Goal: Information Seeking & Learning: Learn about a topic

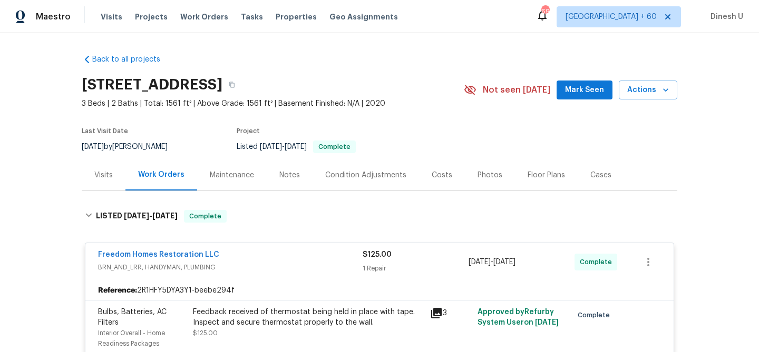
click at [189, 14] on span "Work Orders" at bounding box center [204, 17] width 48 height 11
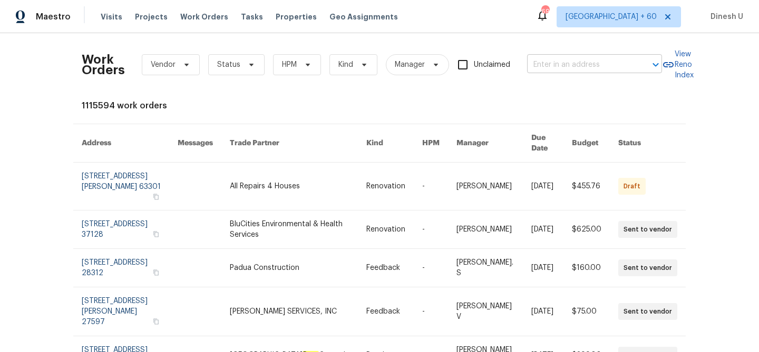
click at [594, 58] on input "text" at bounding box center [579, 65] width 105 height 16
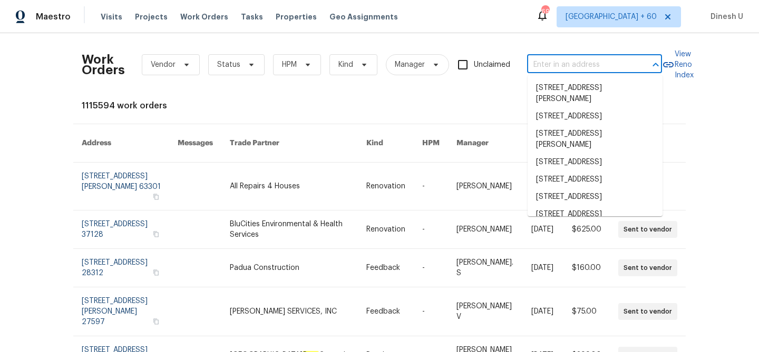
paste input "[STREET_ADDRESS]"
type input "[STREET_ADDRESS]"
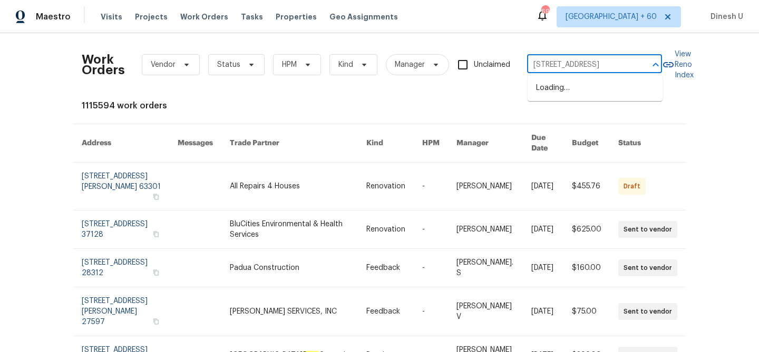
scroll to position [0, 59]
click at [566, 97] on li "[STREET_ADDRESS]" at bounding box center [594, 88] width 135 height 17
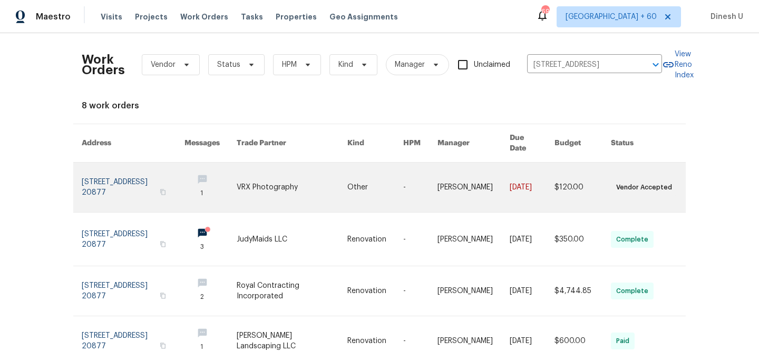
click at [120, 171] on link at bounding box center [133, 188] width 103 height 50
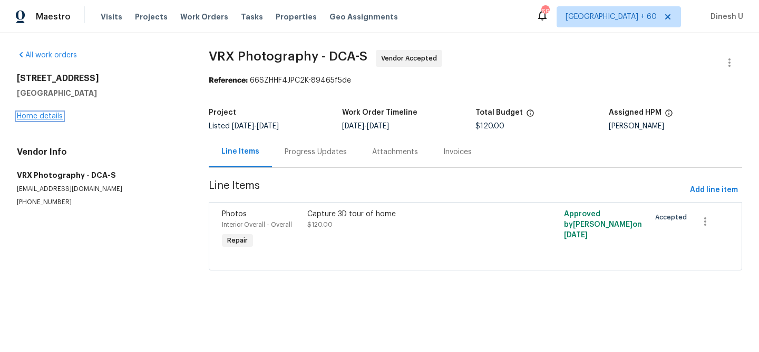
click at [39, 116] on link "Home details" at bounding box center [40, 116] width 46 height 7
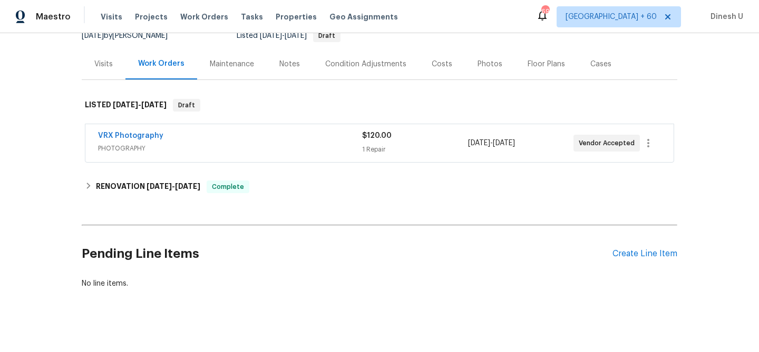
scroll to position [120, 0]
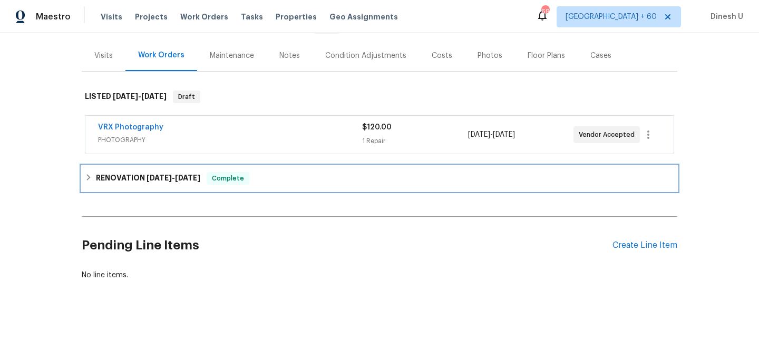
click at [172, 179] on span "[DATE]" at bounding box center [158, 177] width 25 height 7
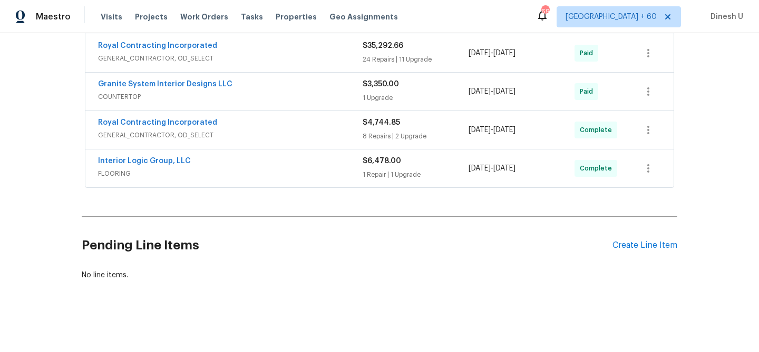
scroll to position [0, 0]
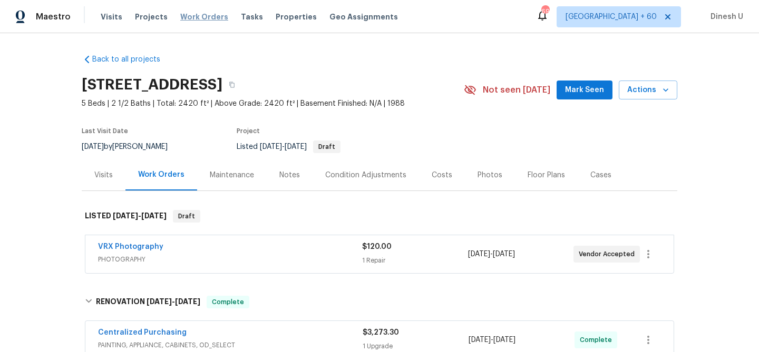
click at [195, 17] on span "Work Orders" at bounding box center [204, 17] width 48 height 11
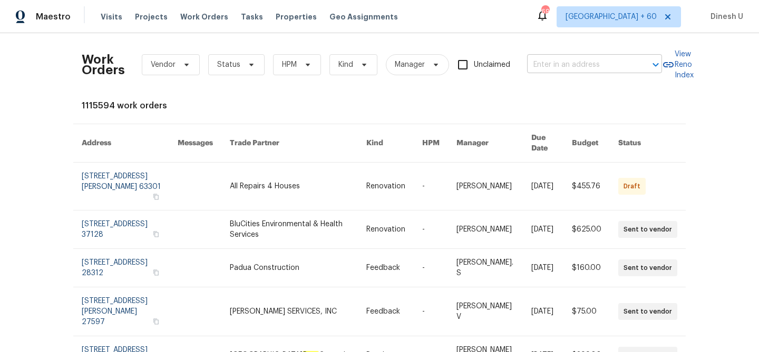
click at [576, 63] on input "text" at bounding box center [579, 65] width 105 height 16
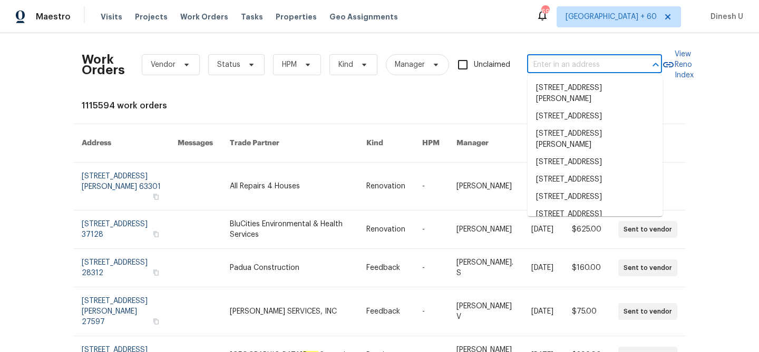
paste input "[STREET_ADDRESS][PERSON_NAME]"
type input "[STREET_ADDRESS][PERSON_NAME]"
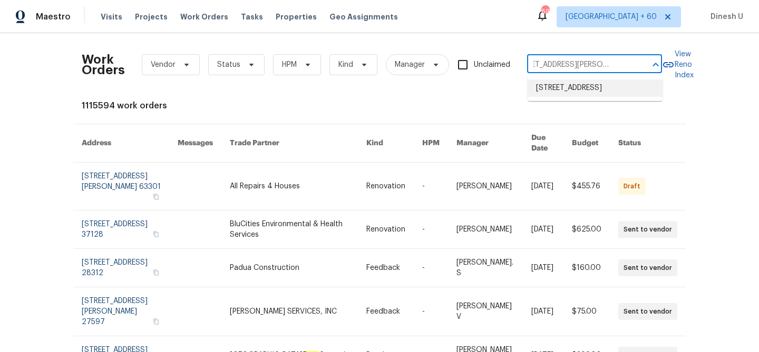
click at [556, 90] on li "[STREET_ADDRESS]" at bounding box center [594, 88] width 135 height 17
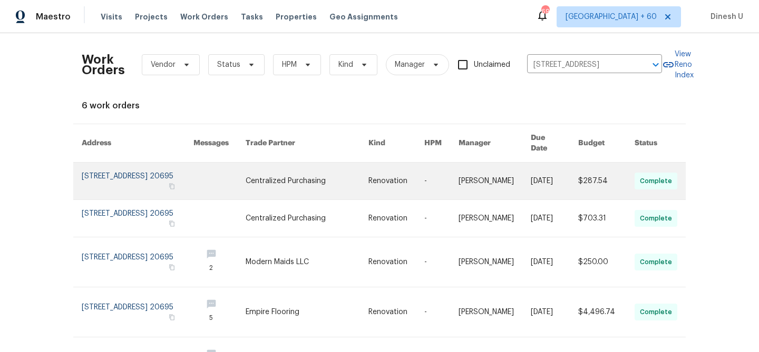
click at [95, 163] on link at bounding box center [138, 181] width 112 height 37
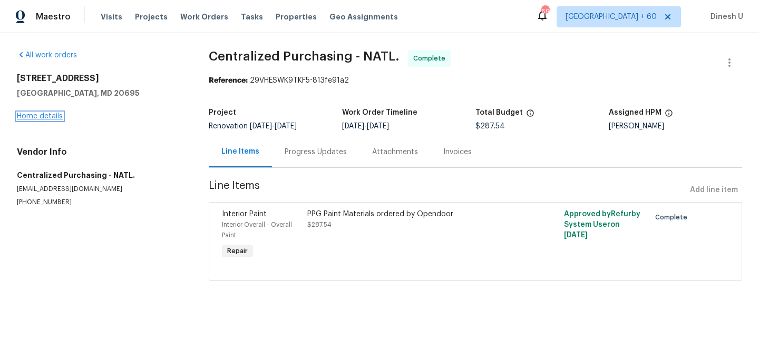
click at [28, 113] on link "Home details" at bounding box center [40, 116] width 46 height 7
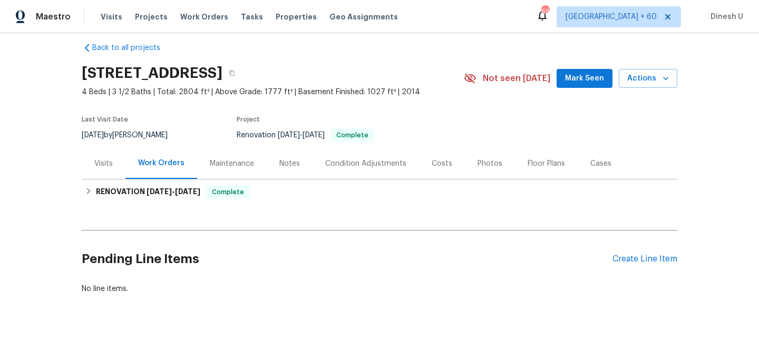
scroll to position [17, 0]
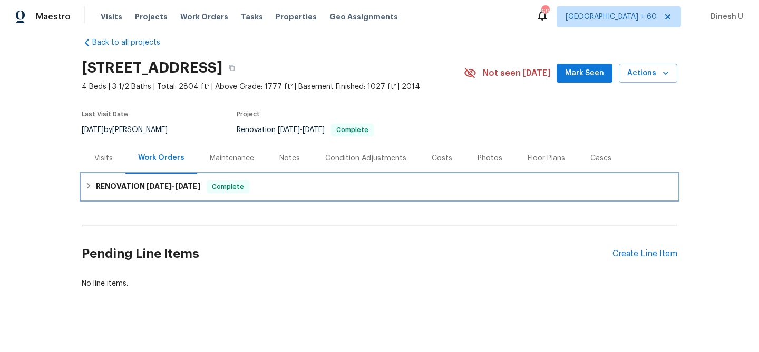
click at [177, 187] on span "[DATE]" at bounding box center [187, 186] width 25 height 7
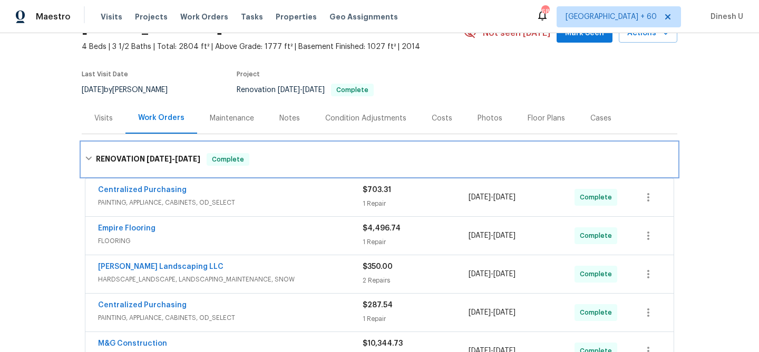
scroll to position [81, 0]
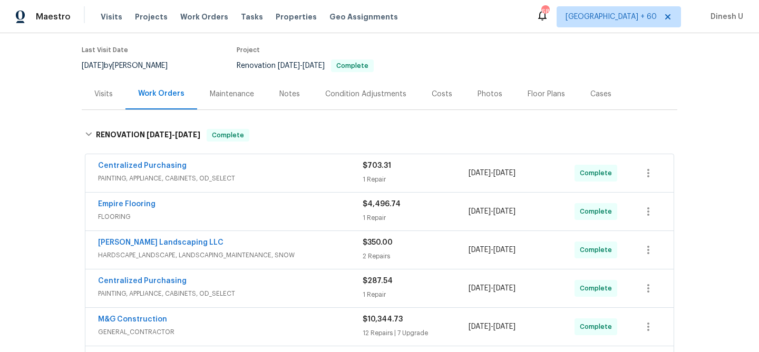
click at [109, 100] on div "Visits" at bounding box center [104, 94] width 44 height 31
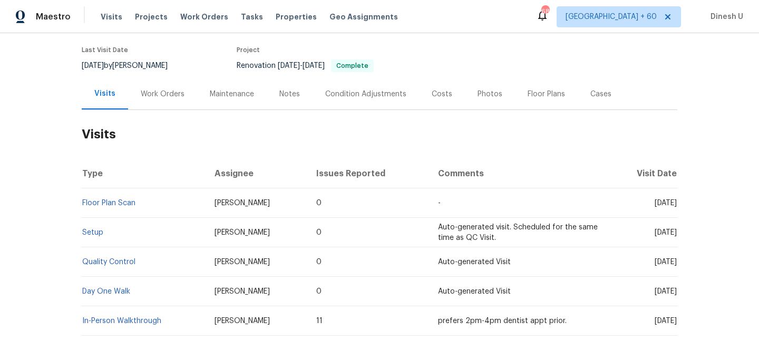
click at [161, 94] on div "Work Orders" at bounding box center [163, 94] width 44 height 11
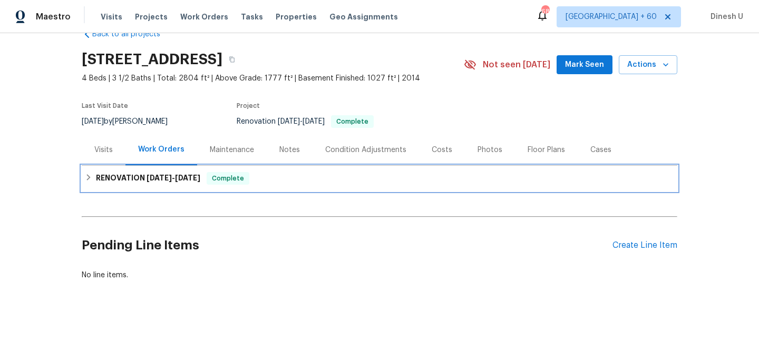
click at [146, 177] on span "[DATE]" at bounding box center [158, 177] width 25 height 7
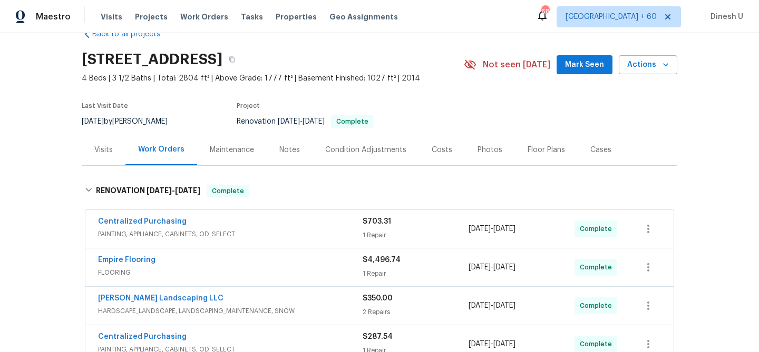
click at [368, 232] on div "1 Repair" at bounding box center [416, 235] width 106 height 11
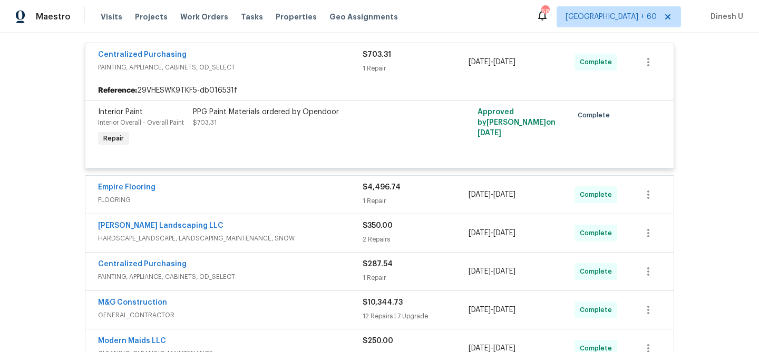
scroll to position [215, 0]
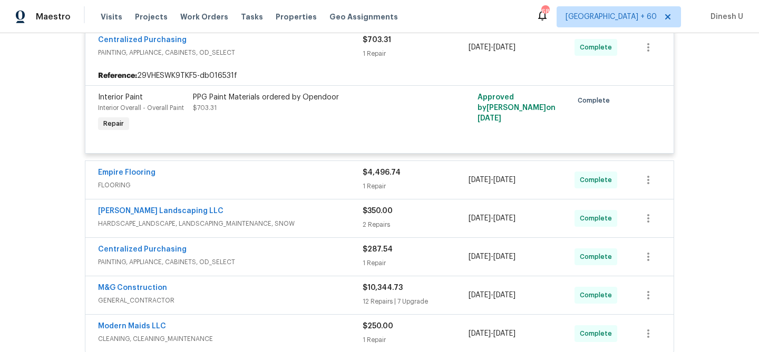
click at [363, 185] on div "1 Repair" at bounding box center [416, 186] width 106 height 11
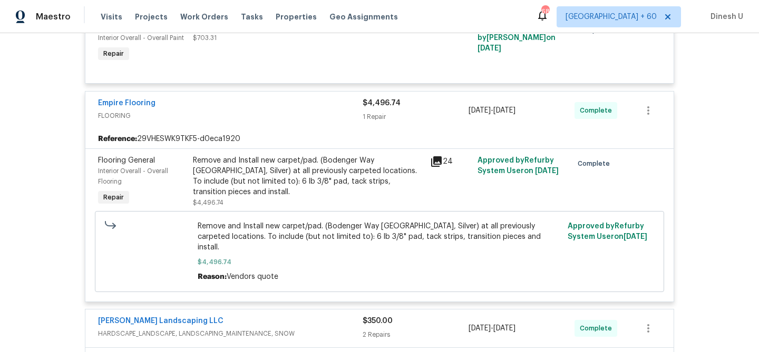
scroll to position [292, 0]
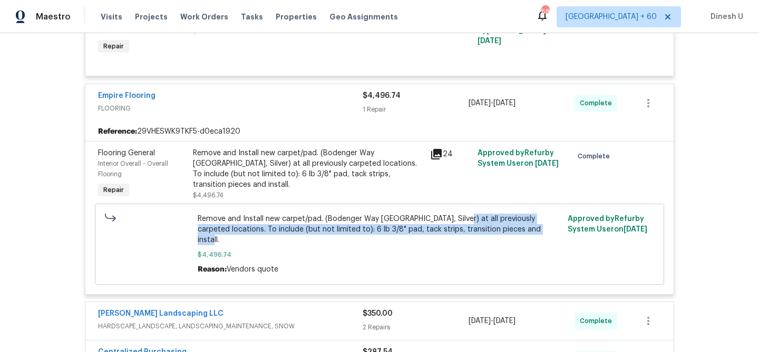
drag, startPoint x: 459, startPoint y: 221, endPoint x: 240, endPoint y: 236, distance: 219.2
click at [240, 236] on div "Remove and Install new carpet/pad. (Bodenger Way [GEOGRAPHIC_DATA], Silver) at …" at bounding box center [380, 244] width 364 height 61
click at [461, 229] on span "Remove and Install new carpet/pad. (Bodenger Way [GEOGRAPHIC_DATA], Silver) at …" at bounding box center [380, 230] width 364 height 32
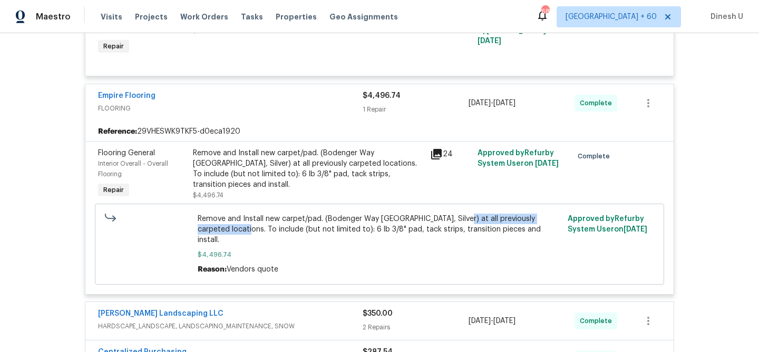
drag, startPoint x: 459, startPoint y: 219, endPoint x: 228, endPoint y: 228, distance: 231.0
click at [228, 228] on span "Remove and Install new carpet/pad. (Bodenger Way [GEOGRAPHIC_DATA], Silver) at …" at bounding box center [380, 230] width 364 height 32
copy span "at all previously carpeted locations"
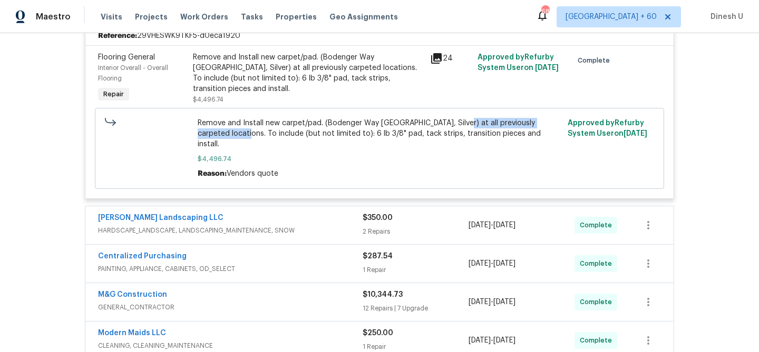
scroll to position [393, 0]
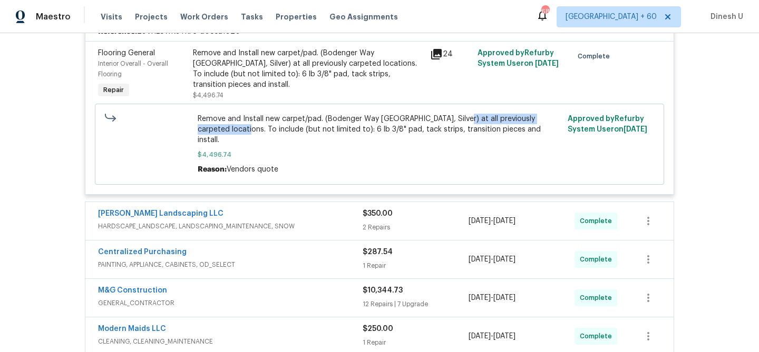
click at [372, 222] on div "2 Repairs" at bounding box center [416, 227] width 106 height 11
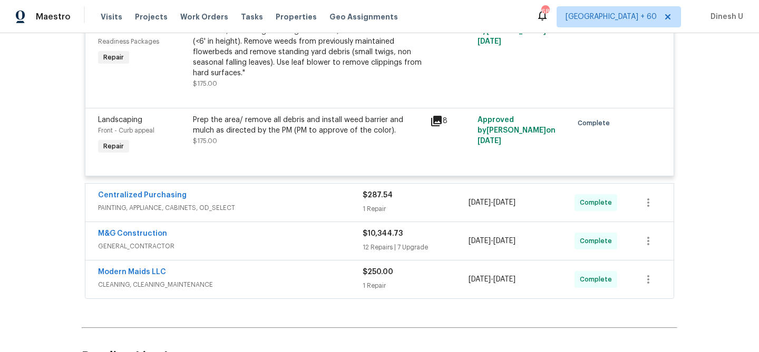
scroll to position [666, 0]
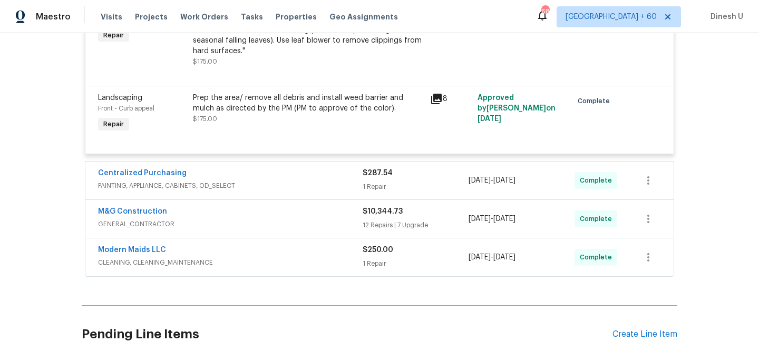
click at [376, 182] on div "1 Repair" at bounding box center [416, 187] width 106 height 11
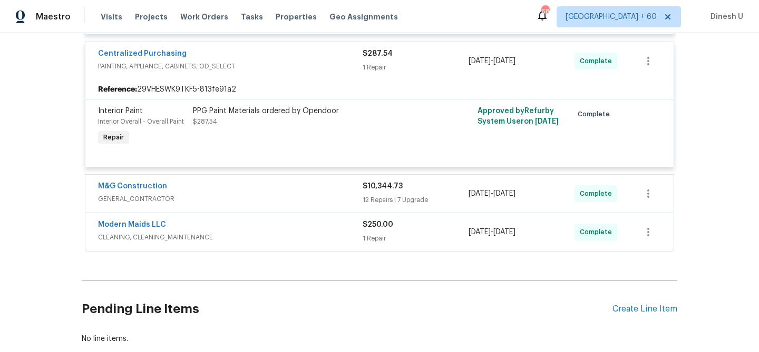
scroll to position [799, 0]
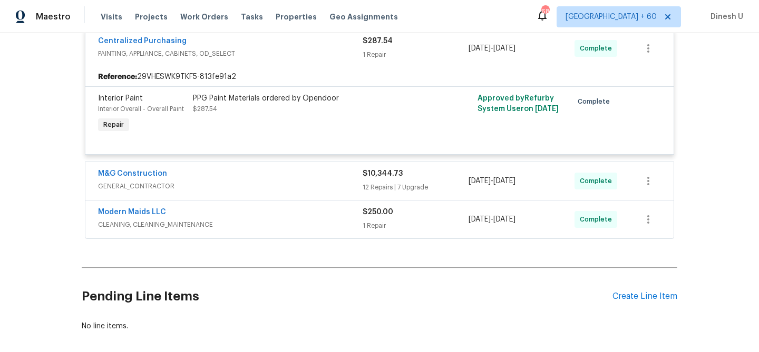
click at [368, 170] on div "$10,344.73" at bounding box center [416, 174] width 106 height 11
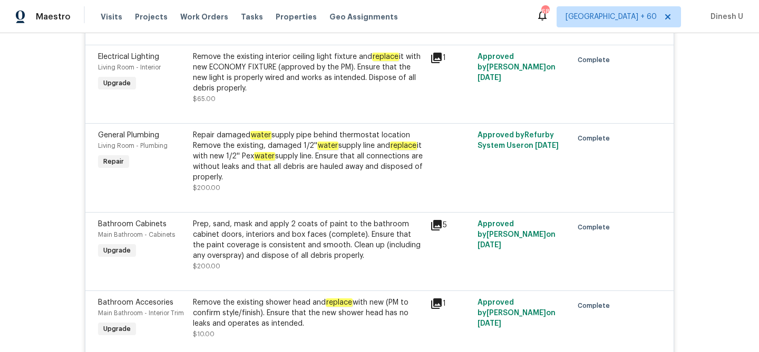
scroll to position [2081, 0]
click at [360, 135] on div "Repair damaged water supply pipe behind thermostat location Remove the existing…" at bounding box center [308, 155] width 231 height 53
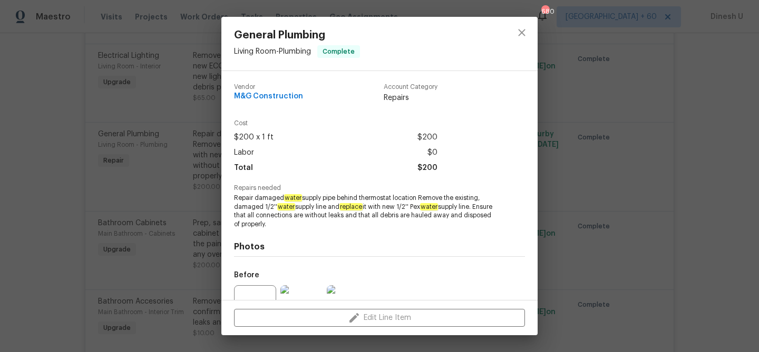
scroll to position [106, 0]
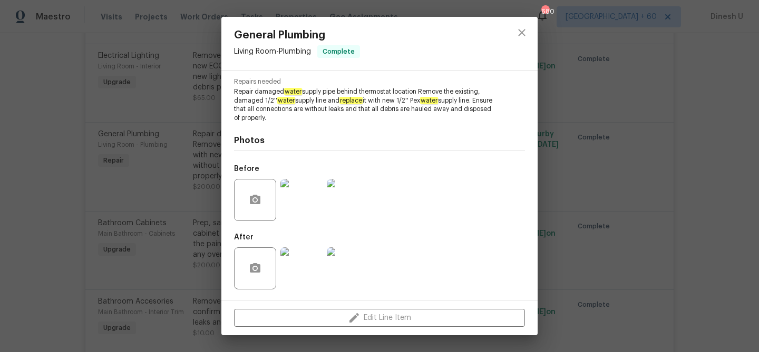
click at [295, 206] on img at bounding box center [301, 200] width 42 height 42
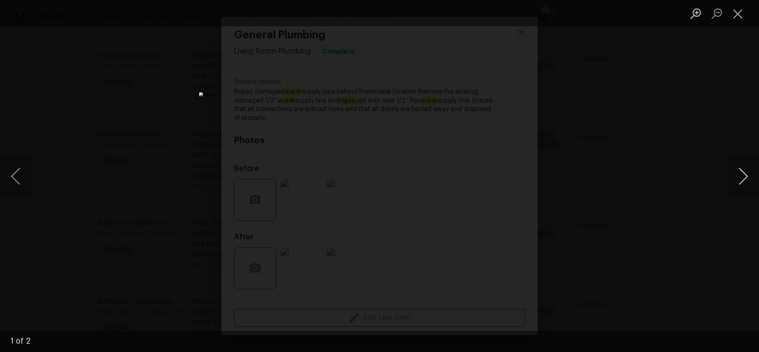
click at [738, 172] on button "Next image" at bounding box center [743, 176] width 32 height 42
click at [742, 10] on button "Close lightbox" at bounding box center [737, 13] width 21 height 18
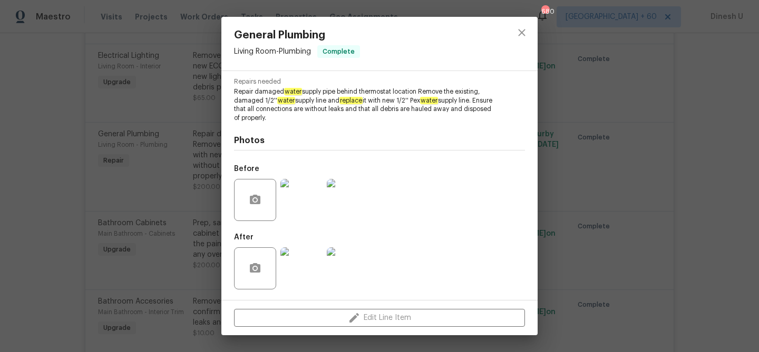
click at [297, 254] on img at bounding box center [301, 269] width 42 height 42
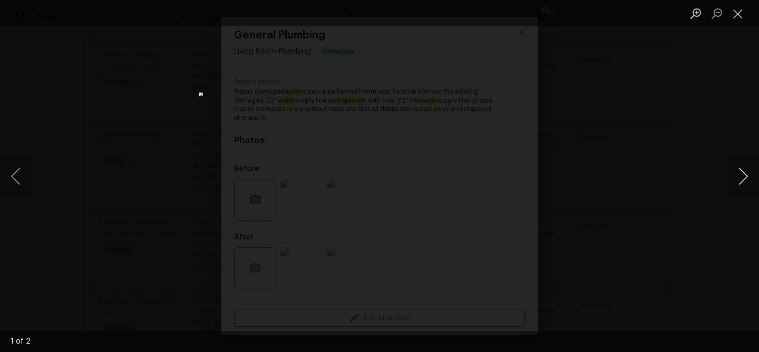
click at [740, 179] on button "Next image" at bounding box center [743, 176] width 32 height 42
click at [739, 10] on button "Close lightbox" at bounding box center [737, 13] width 21 height 18
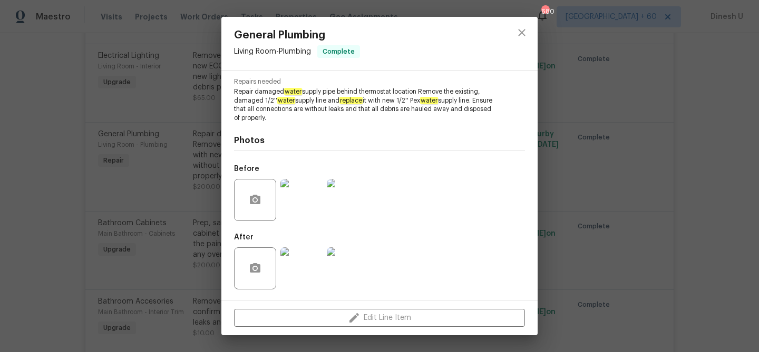
click at [180, 99] on div "General Plumbing Living Room - Plumbing Complete Vendor M&G Construction Accoun…" at bounding box center [379, 176] width 759 height 352
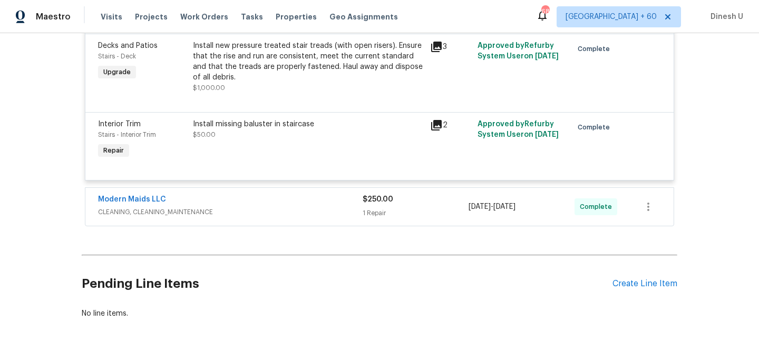
scroll to position [2440, 0]
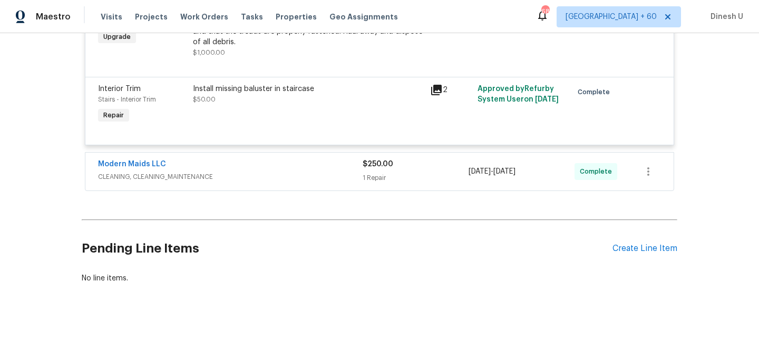
click at [375, 169] on div "$250.00 1 Repair" at bounding box center [416, 171] width 106 height 25
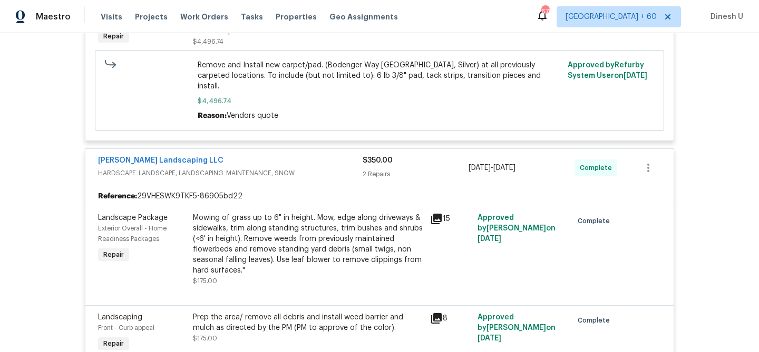
scroll to position [0, 0]
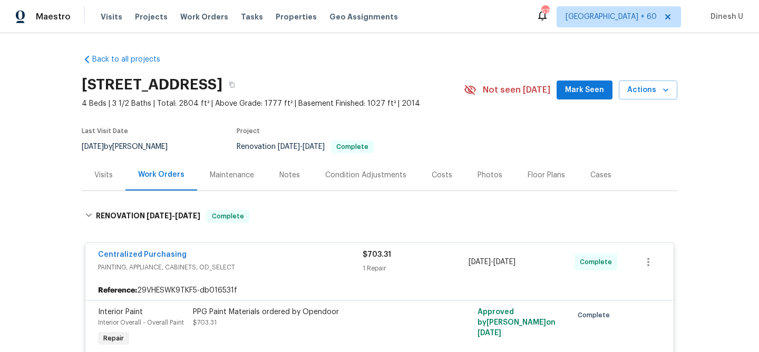
click at [101, 177] on div "Visits" at bounding box center [103, 175] width 18 height 11
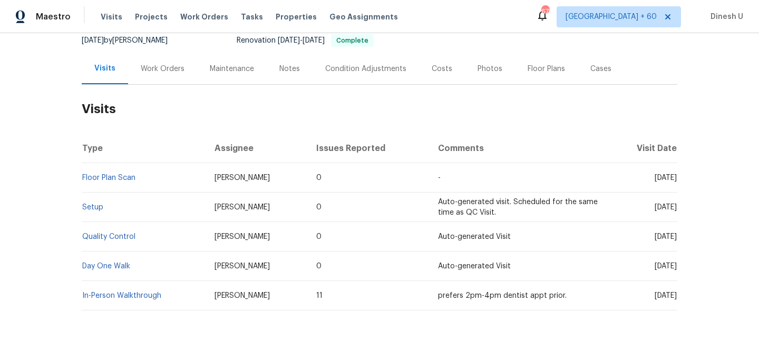
scroll to position [133, 0]
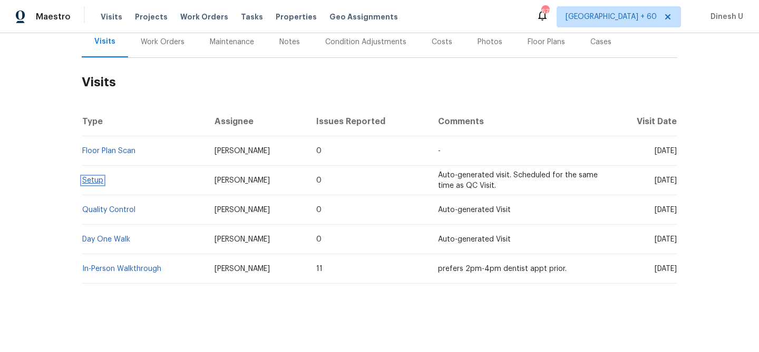
click at [86, 178] on link "Setup" at bounding box center [92, 180] width 21 height 7
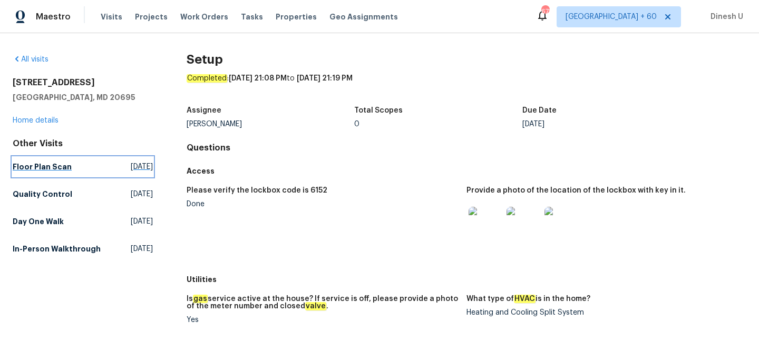
click at [131, 169] on span "[DATE]" at bounding box center [142, 167] width 22 height 11
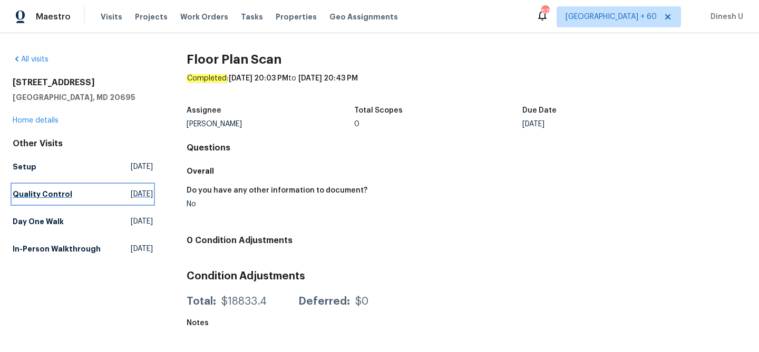
click at [91, 192] on link "Quality Control [DATE]" at bounding box center [83, 194] width 140 height 19
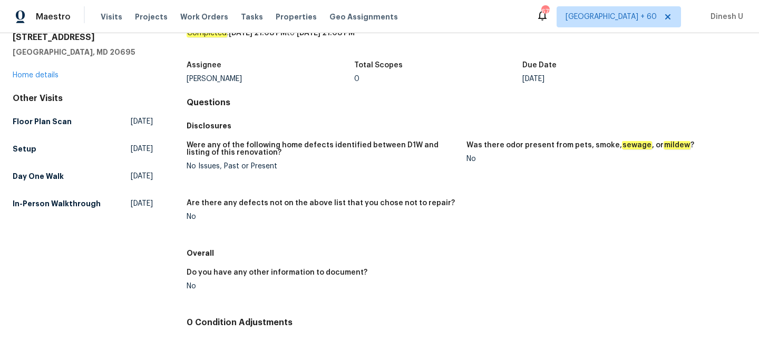
scroll to position [35, 0]
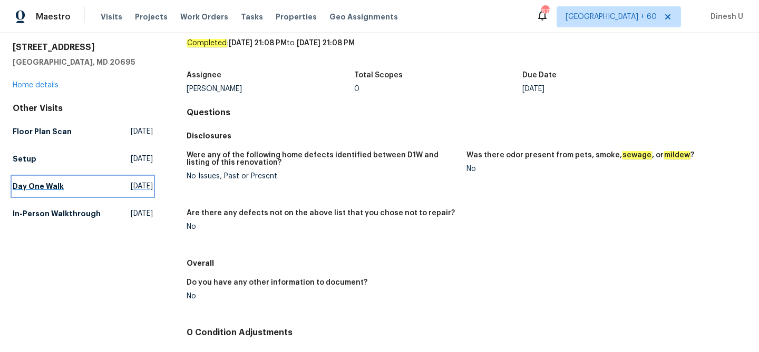
click at [136, 181] on span "[DATE]" at bounding box center [142, 186] width 22 height 11
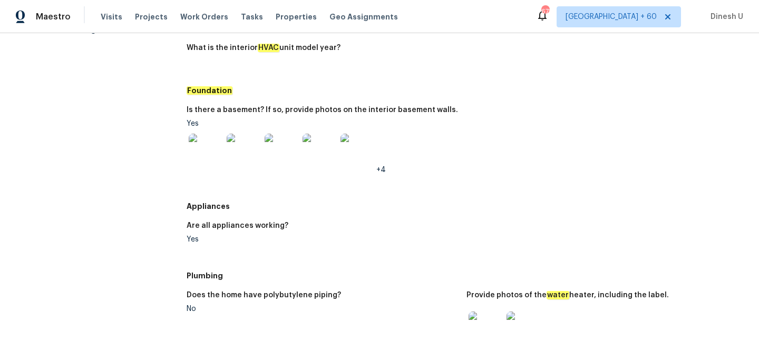
scroll to position [221, 0]
click at [238, 151] on img at bounding box center [244, 150] width 34 height 34
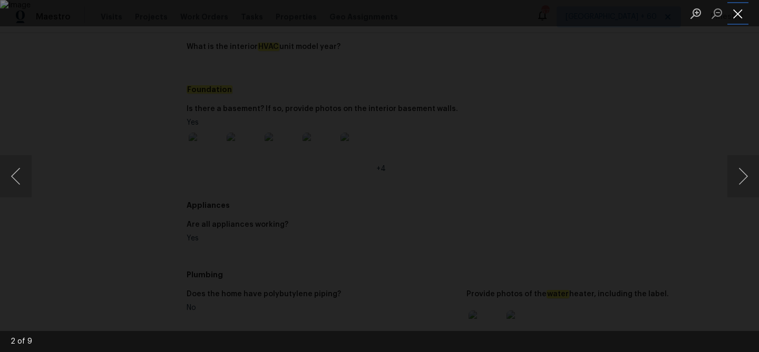
click at [737, 15] on button "Close lightbox" at bounding box center [737, 13] width 21 height 18
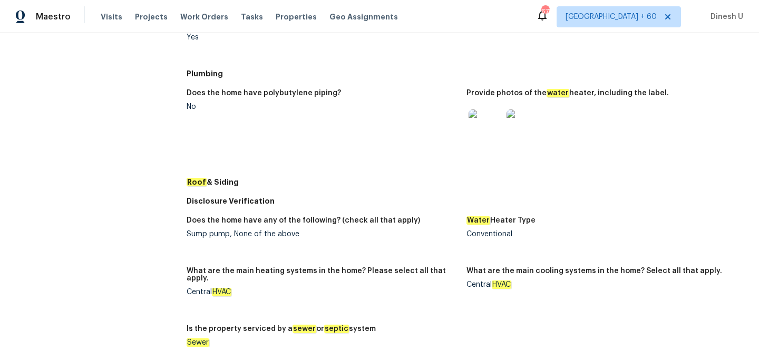
scroll to position [424, 0]
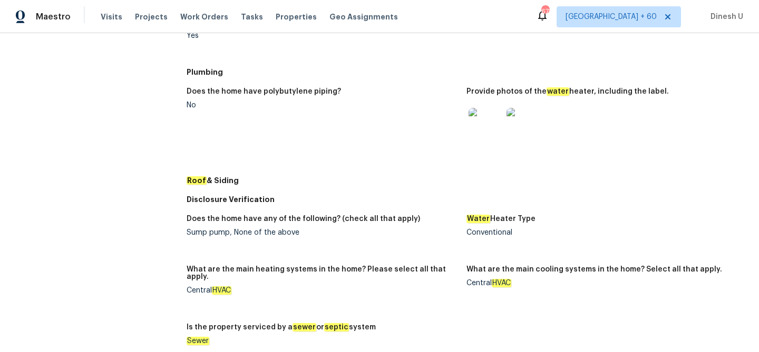
click at [487, 128] on img at bounding box center [485, 125] width 34 height 34
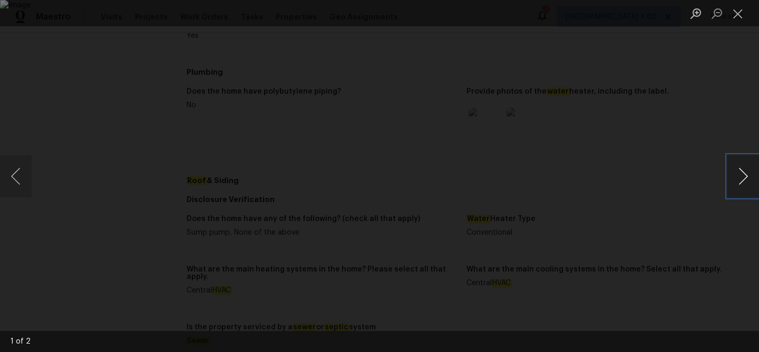
click at [740, 184] on button "Next image" at bounding box center [743, 176] width 32 height 42
click at [737, 9] on button "Close lightbox" at bounding box center [737, 13] width 21 height 18
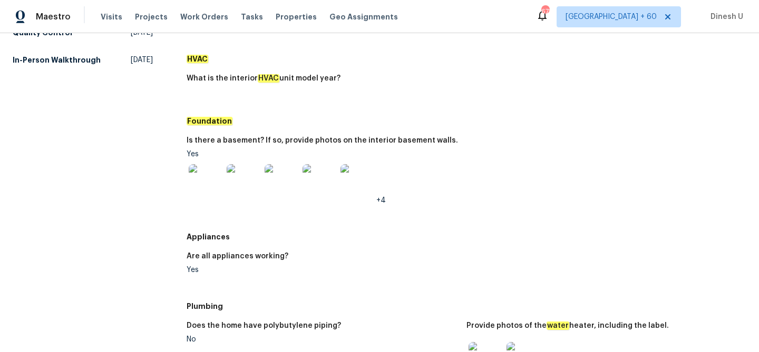
scroll to position [0, 0]
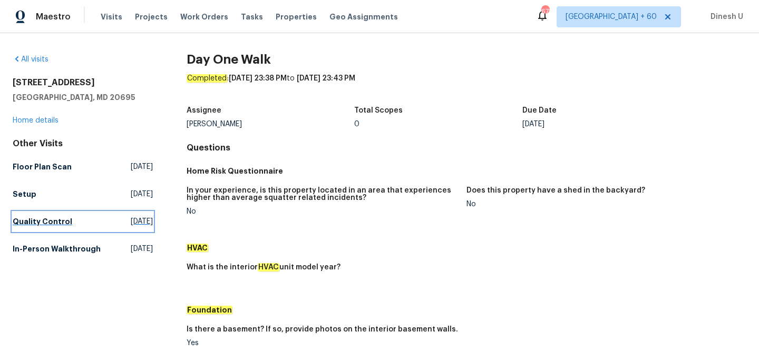
click at [131, 223] on span "[DATE]" at bounding box center [142, 222] width 22 height 11
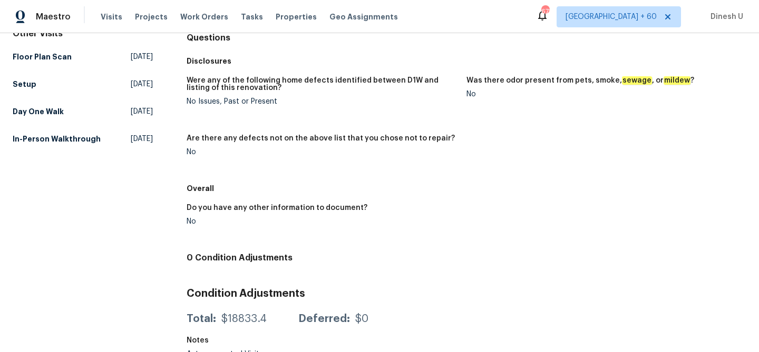
scroll to position [122, 0]
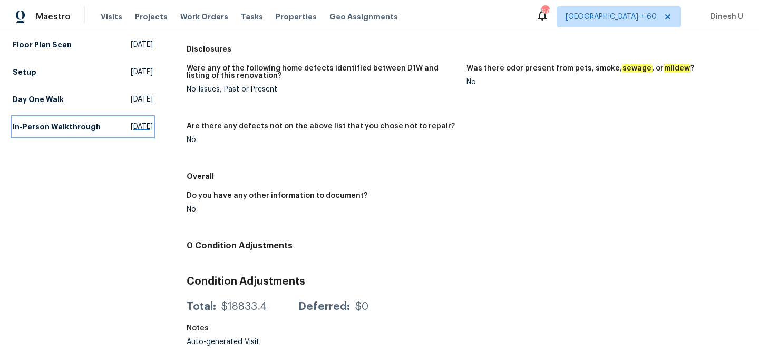
click at [136, 124] on span "[DATE]" at bounding box center [142, 127] width 22 height 11
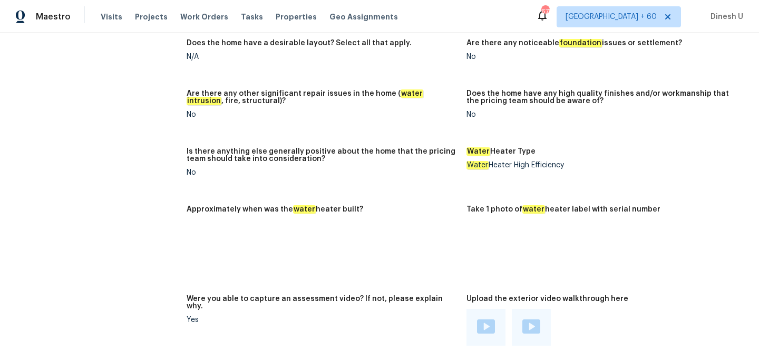
scroll to position [1980, 0]
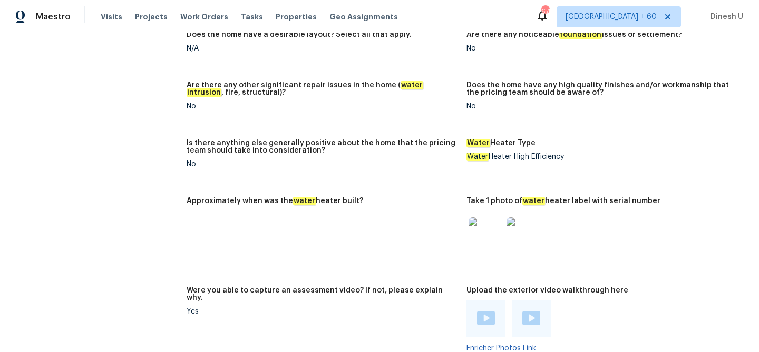
click at [486, 235] on img at bounding box center [485, 235] width 34 height 34
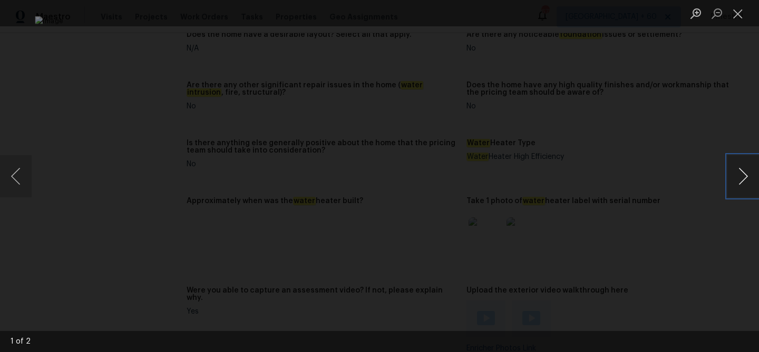
click at [737, 181] on button "Next image" at bounding box center [743, 176] width 32 height 42
click at [733, 15] on button "Close lightbox" at bounding box center [737, 13] width 21 height 18
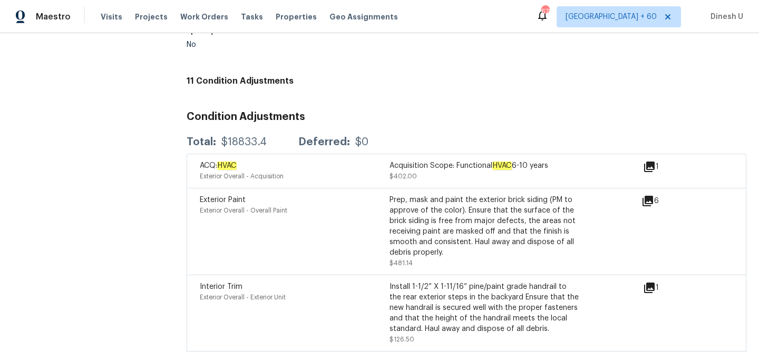
scroll to position [2749, 0]
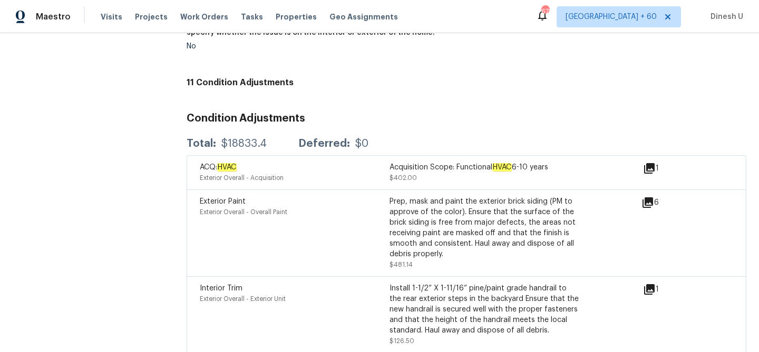
click at [649, 163] on icon at bounding box center [649, 168] width 11 height 11
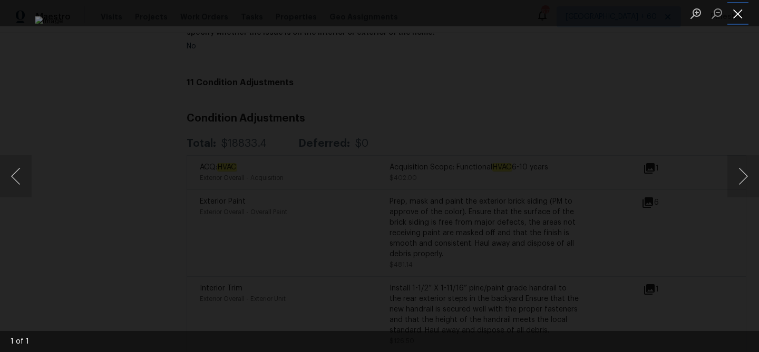
click at [739, 10] on button "Close lightbox" at bounding box center [737, 13] width 21 height 18
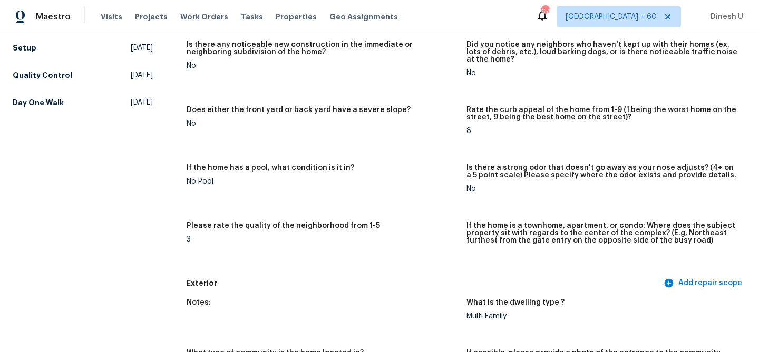
scroll to position [0, 0]
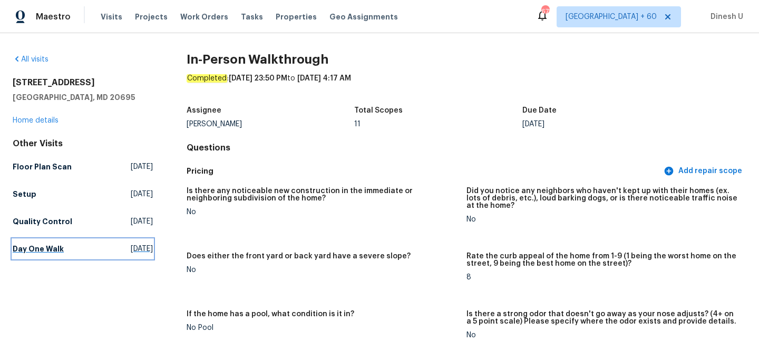
click at [131, 248] on span "[DATE]" at bounding box center [142, 249] width 22 height 11
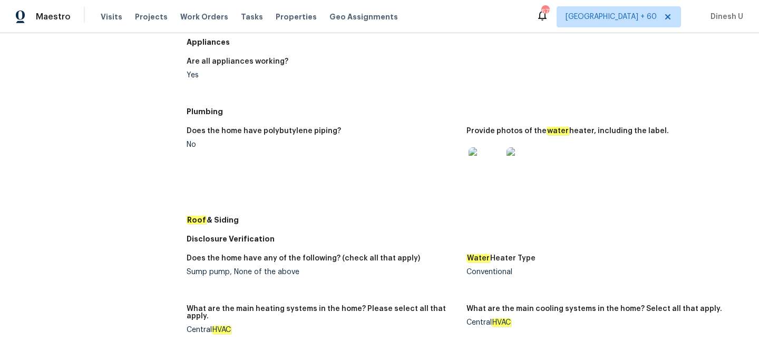
scroll to position [392, 0]
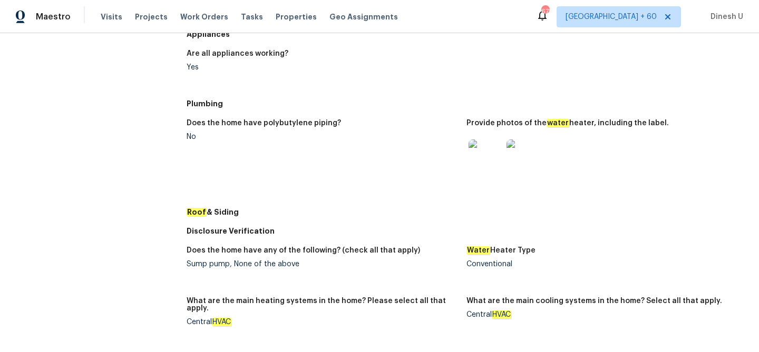
click at [518, 155] on img at bounding box center [523, 157] width 34 height 34
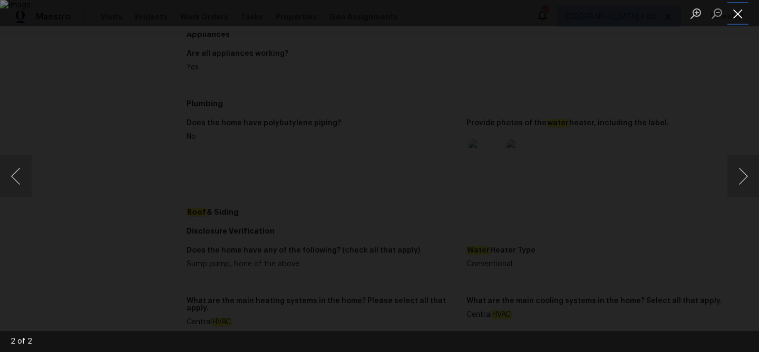
click at [737, 6] on button "Close lightbox" at bounding box center [737, 13] width 21 height 18
